Goal: Navigation & Orientation: Find specific page/section

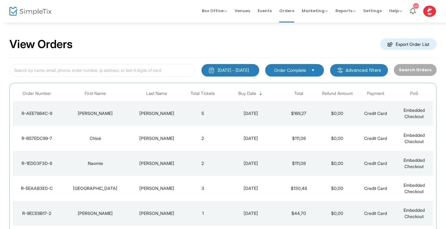
click at [18, 14] on img at bounding box center [30, 11] width 42 height 9
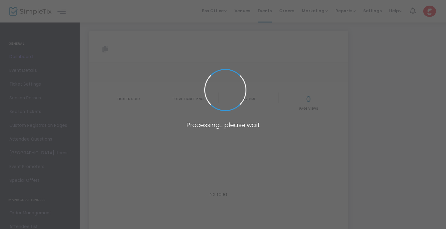
type input "[URL][DOMAIN_NAME]"
